Goal: Information Seeking & Learning: Find specific fact

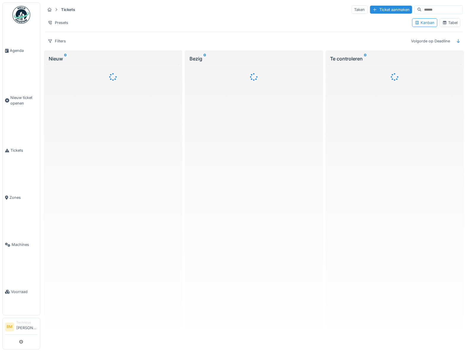
click at [16, 151] on span "Tickets" at bounding box center [23, 151] width 27 height 6
click at [421, 10] on input at bounding box center [441, 10] width 41 height 8
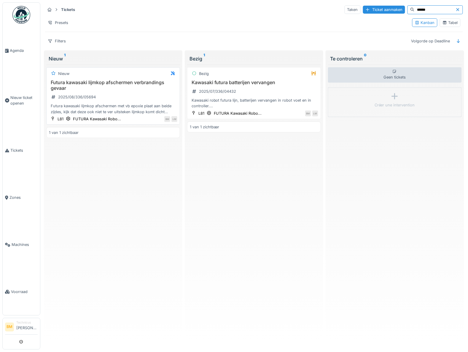
type input "******"
click at [94, 85] on h3 "Futura kawasaki lijmkop afschermen verbrandings gevaar" at bounding box center [113, 85] width 128 height 11
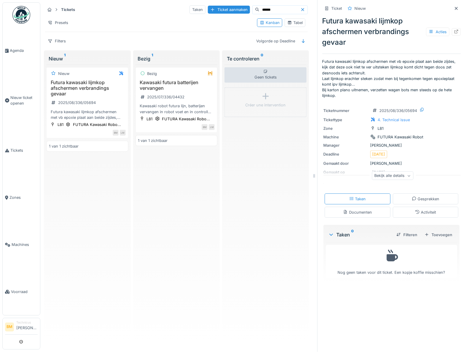
click at [407, 175] on icon at bounding box center [409, 176] width 4 height 3
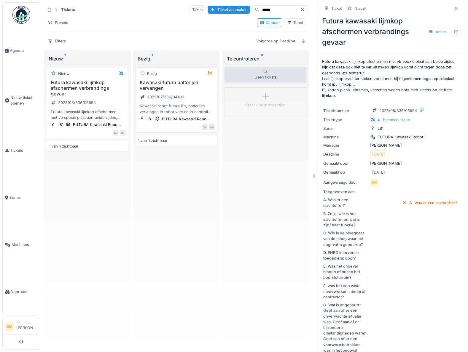
click at [154, 85] on h3 "Kawasaki futura batterijen vervangen" at bounding box center [176, 85] width 77 height 11
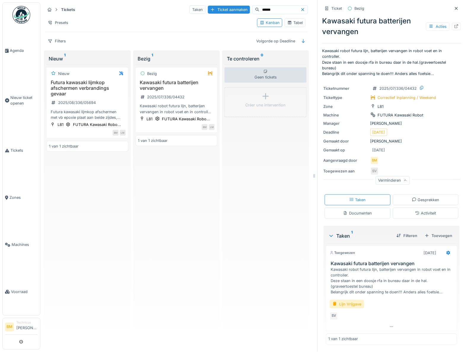
scroll to position [64, 0]
